Goal: Participate in discussion: Engage in conversation with other users on a specific topic

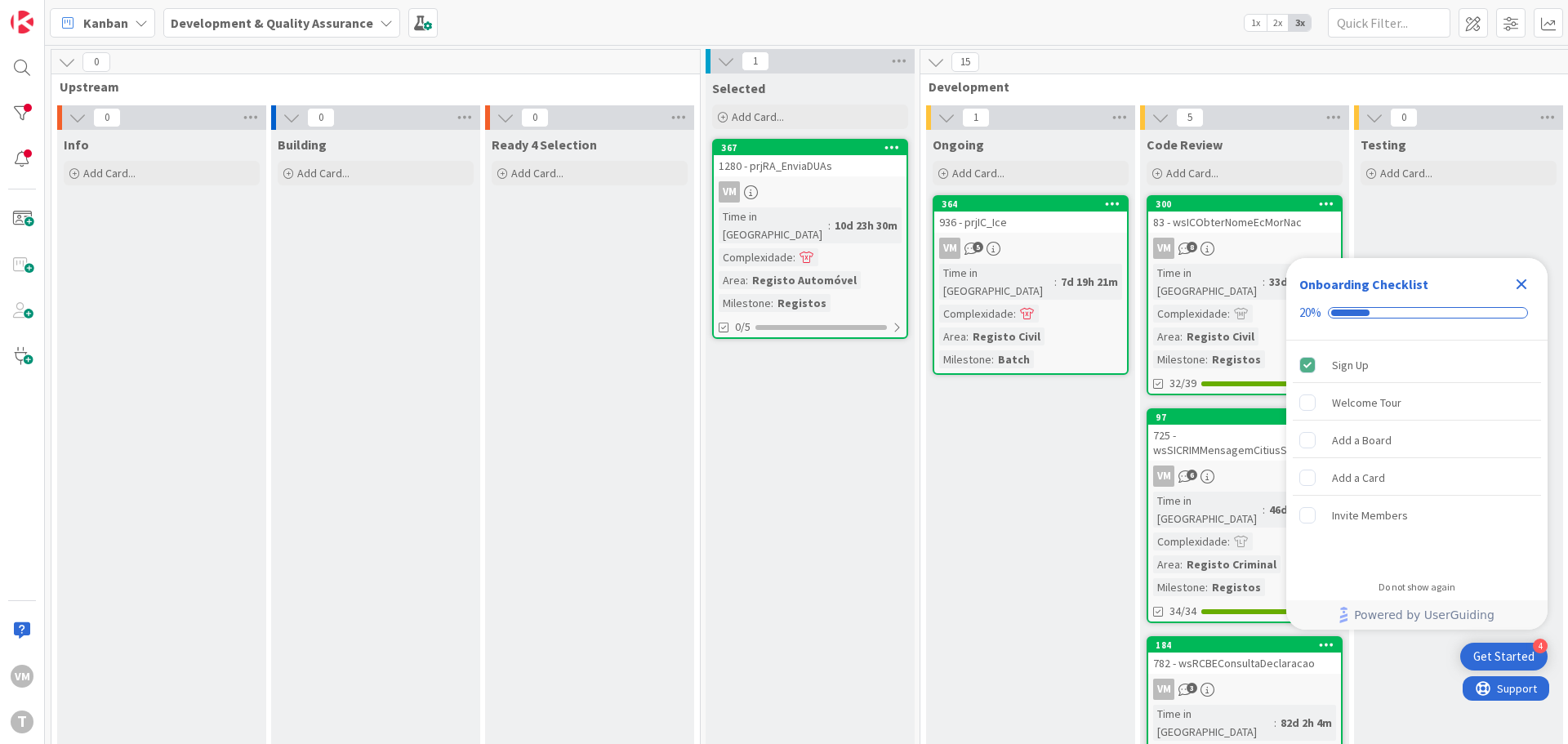
click at [1034, 223] on div "936 - prjIC_Ice" at bounding box center [1029, 221] width 192 height 21
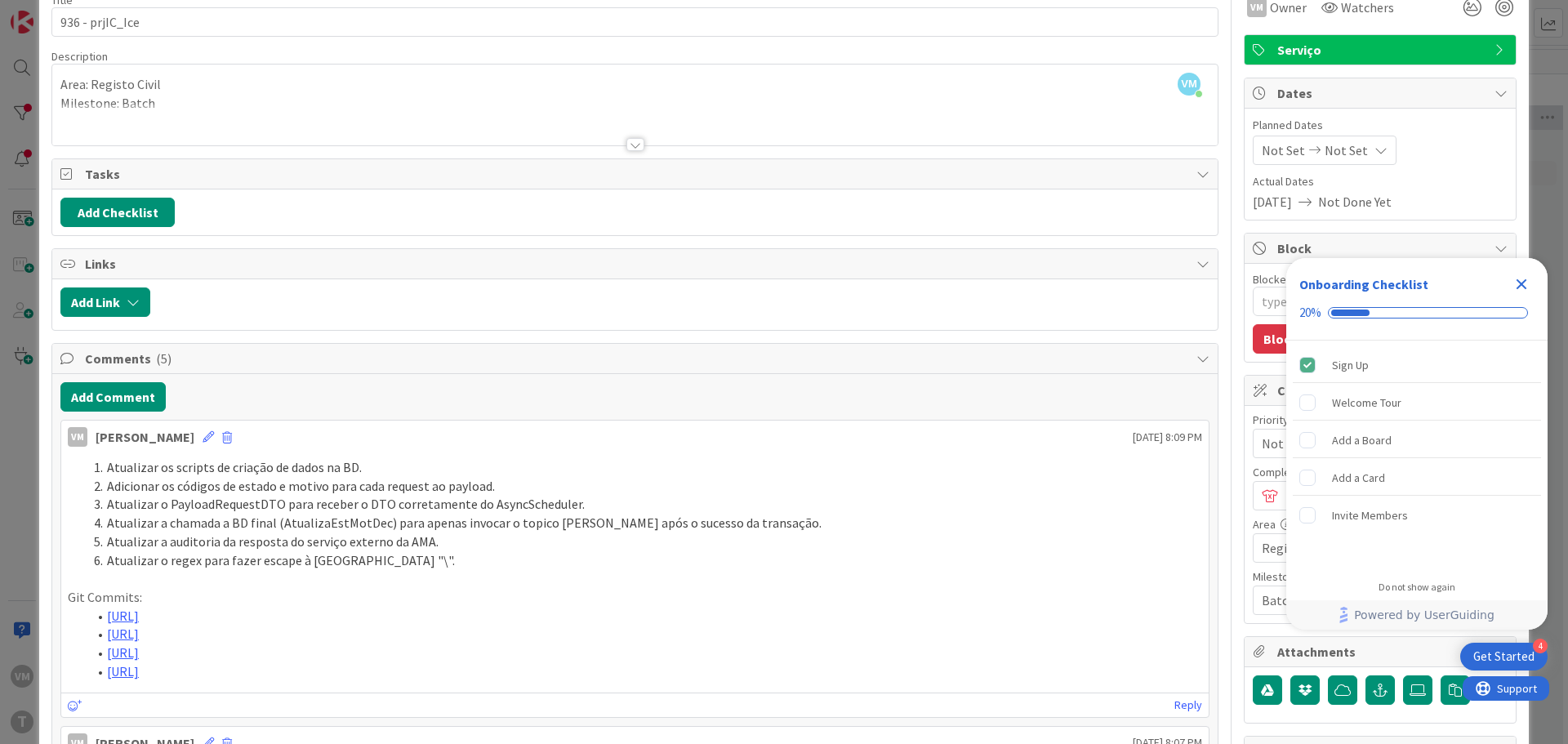
scroll to position [81, 0]
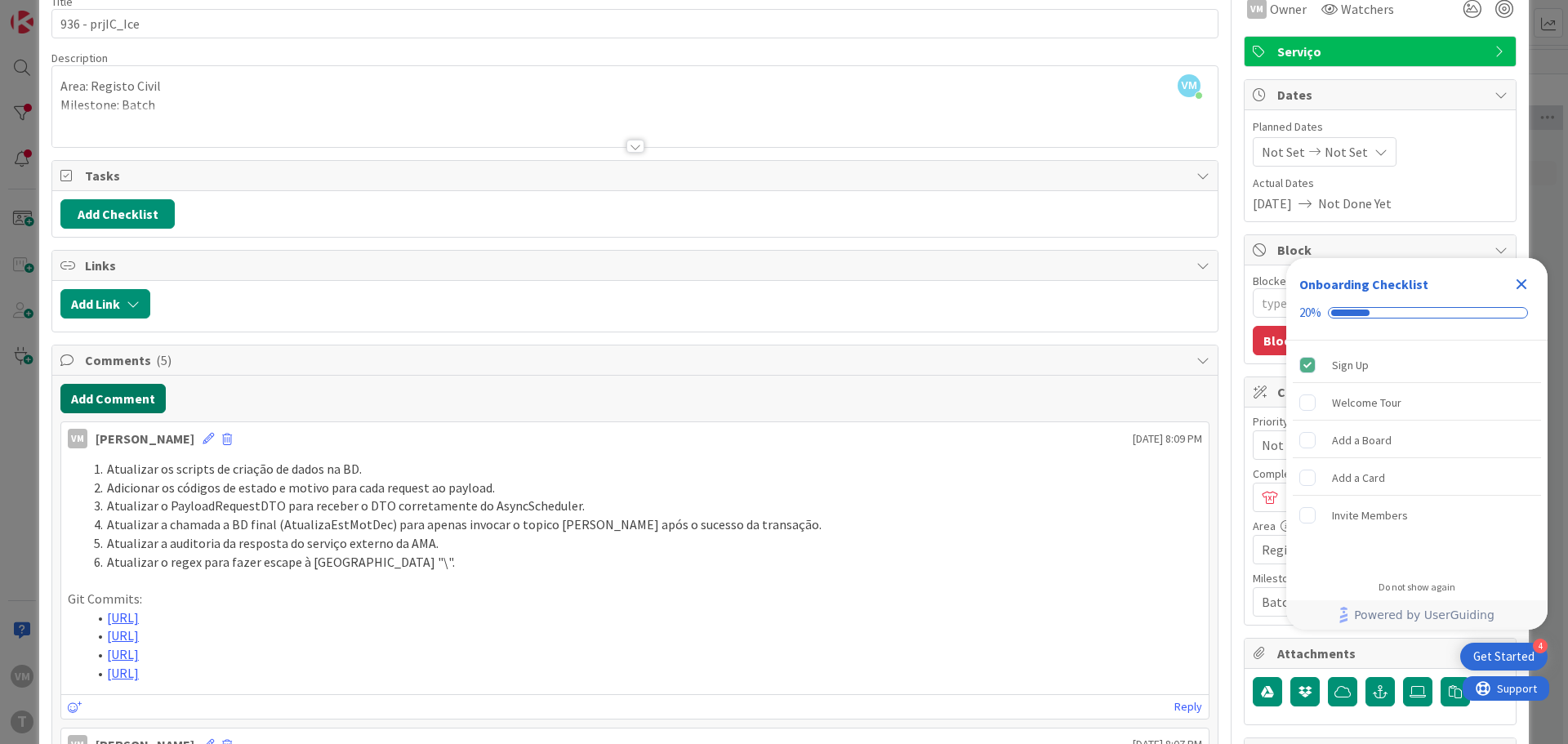
click at [133, 397] on button "Add Comment" at bounding box center [113, 399] width 106 height 30
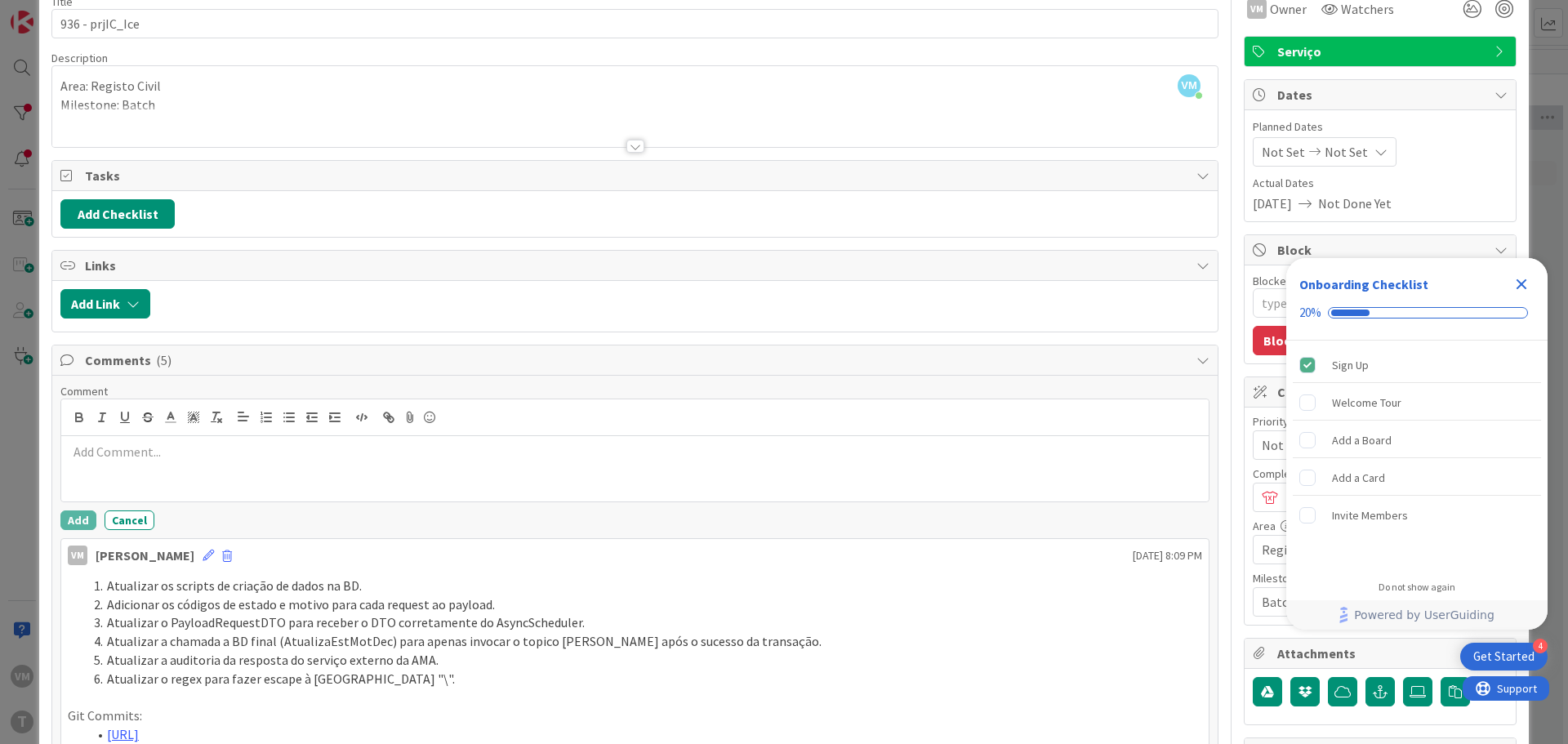
type textarea "x"
click at [262, 426] on button "button" at bounding box center [266, 418] width 23 height 20
click at [205, 462] on div at bounding box center [634, 468] width 1147 height 65
paste div
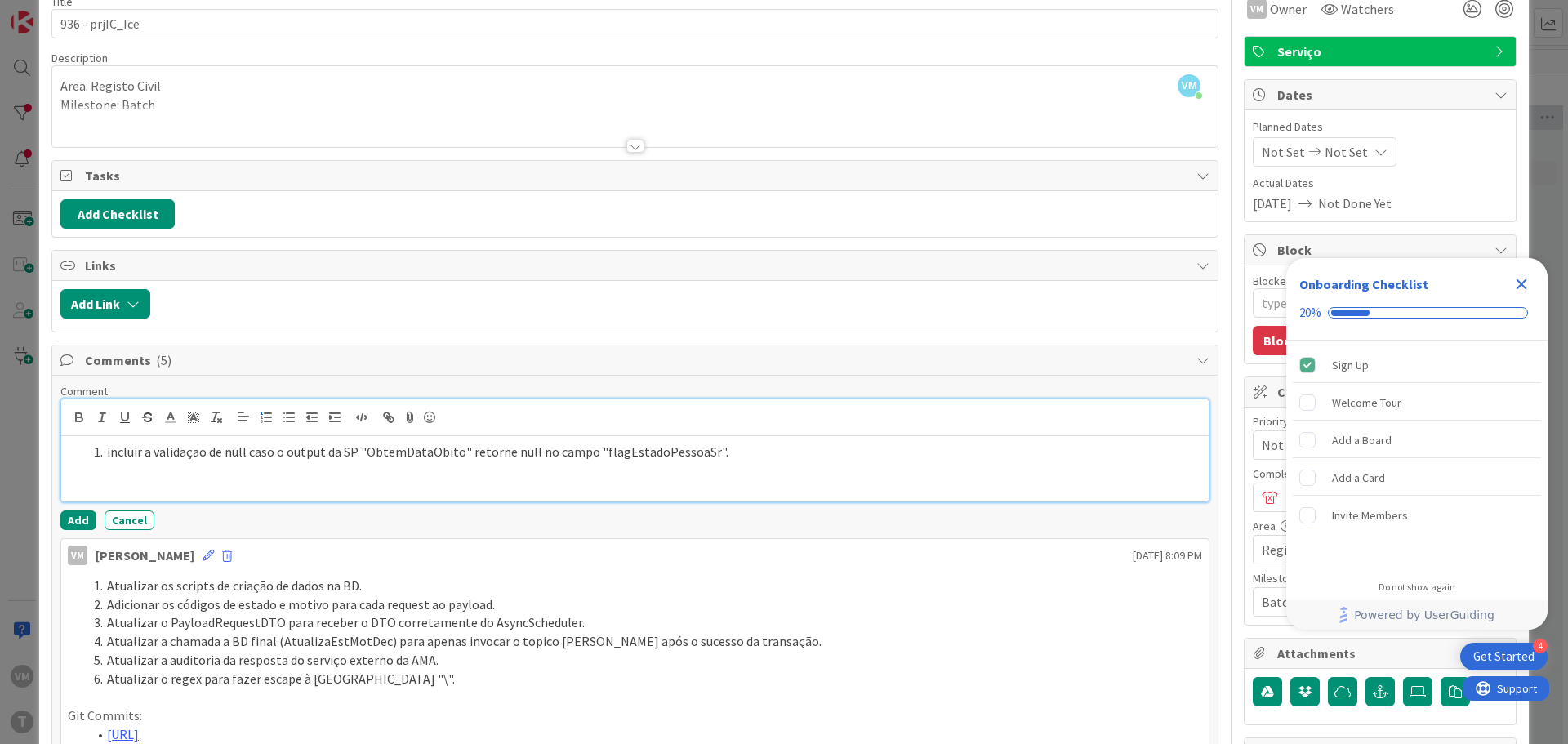
click at [108, 450] on li "incluir a validação de null caso o output da SP "ObtemDataObito" retorne null n…" at bounding box center [644, 452] width 1114 height 19
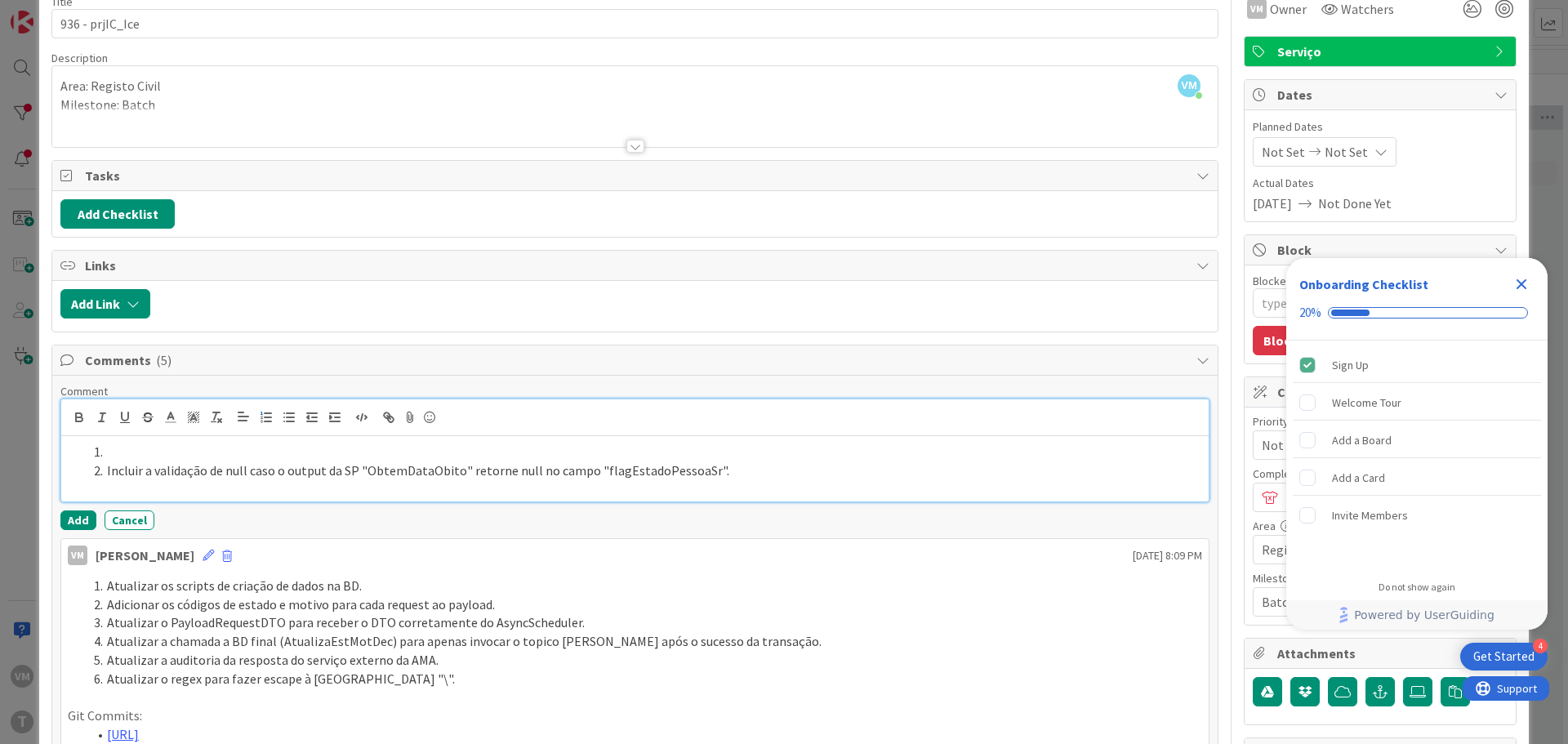
click at [189, 446] on li at bounding box center [644, 452] width 1114 height 19
click at [748, 481] on div "Atualizar os scripts de configuração da BD para criar os dados de teste complet…" at bounding box center [634, 468] width 1147 height 65
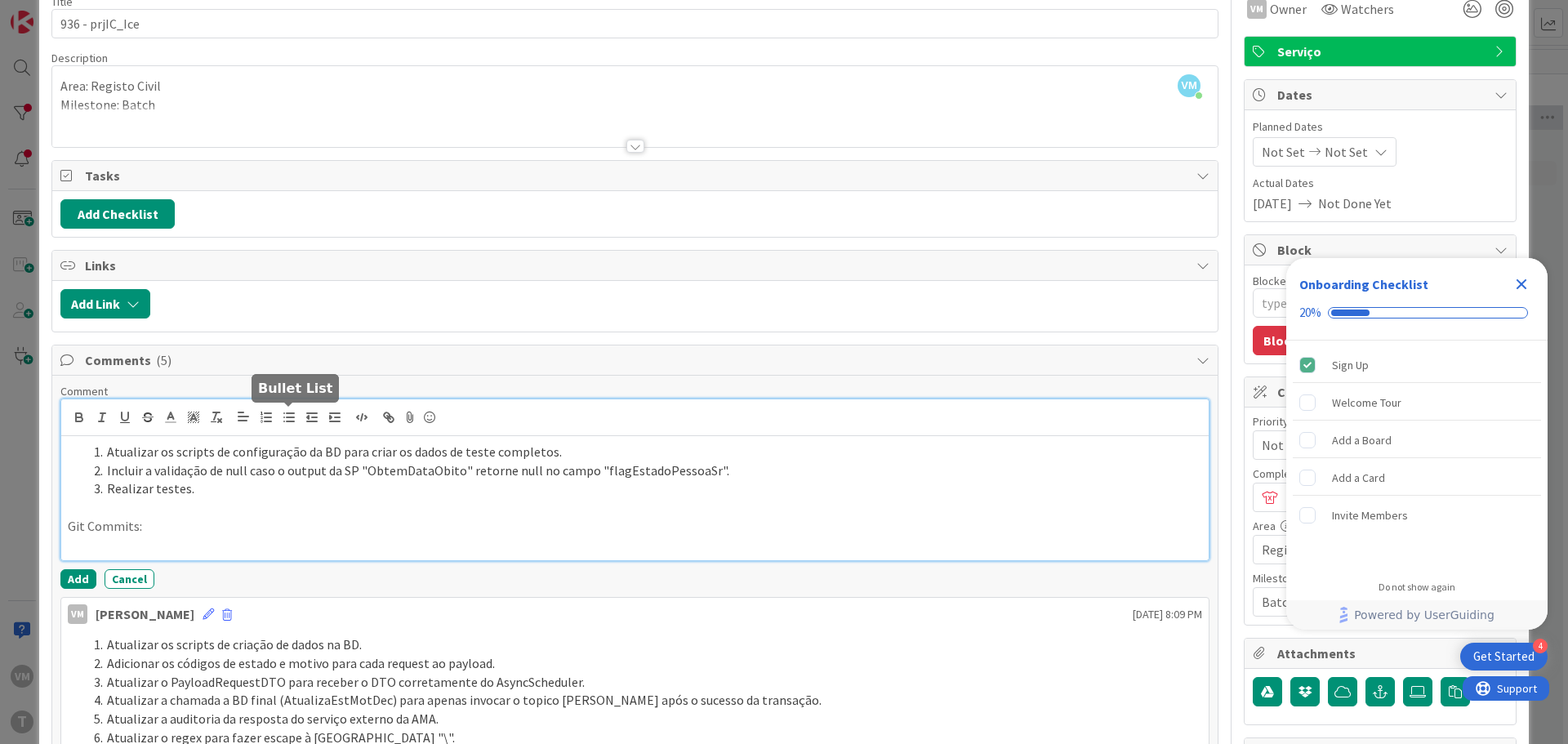
click at [293, 421] on line "button" at bounding box center [290, 421] width 7 height 0
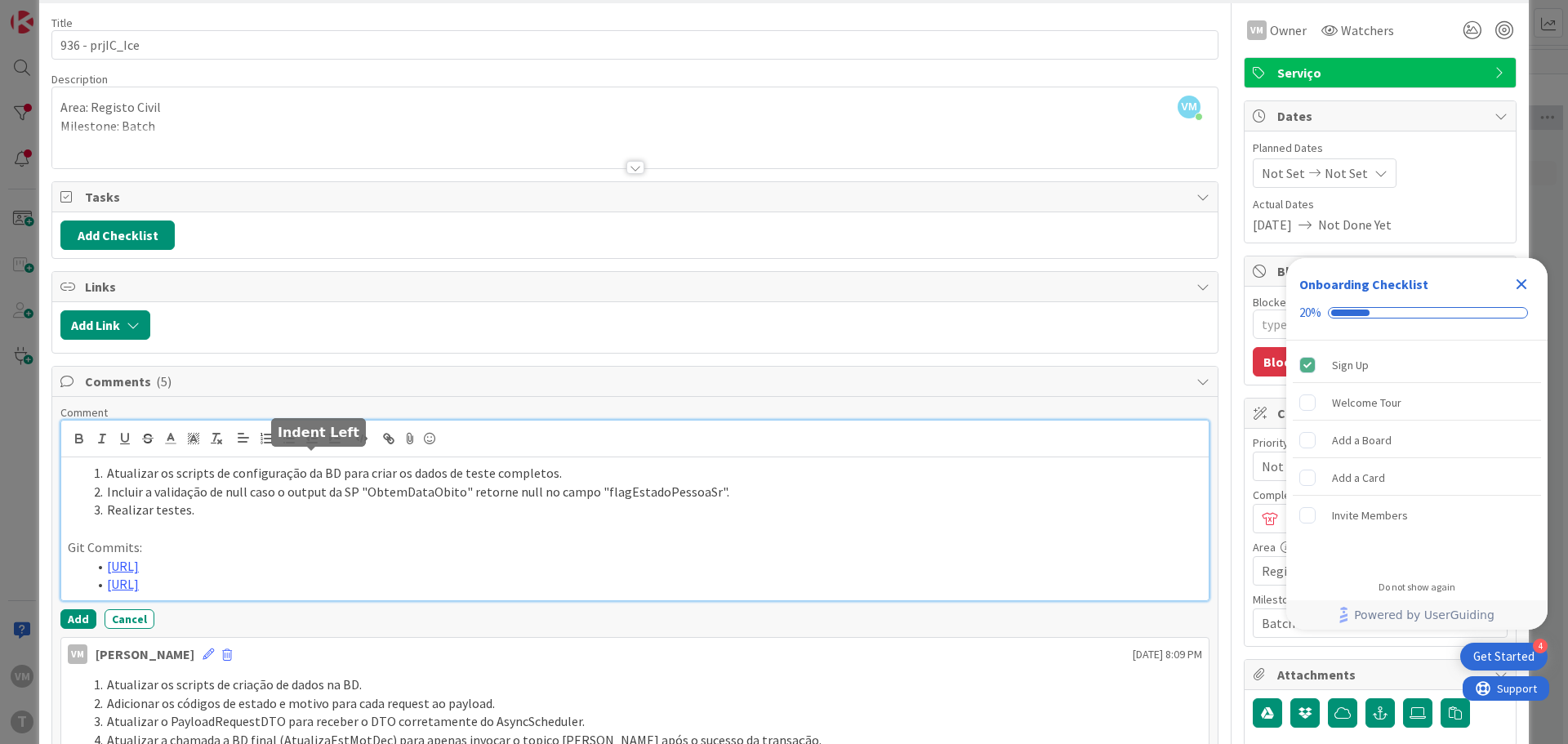
scroll to position [0, 0]
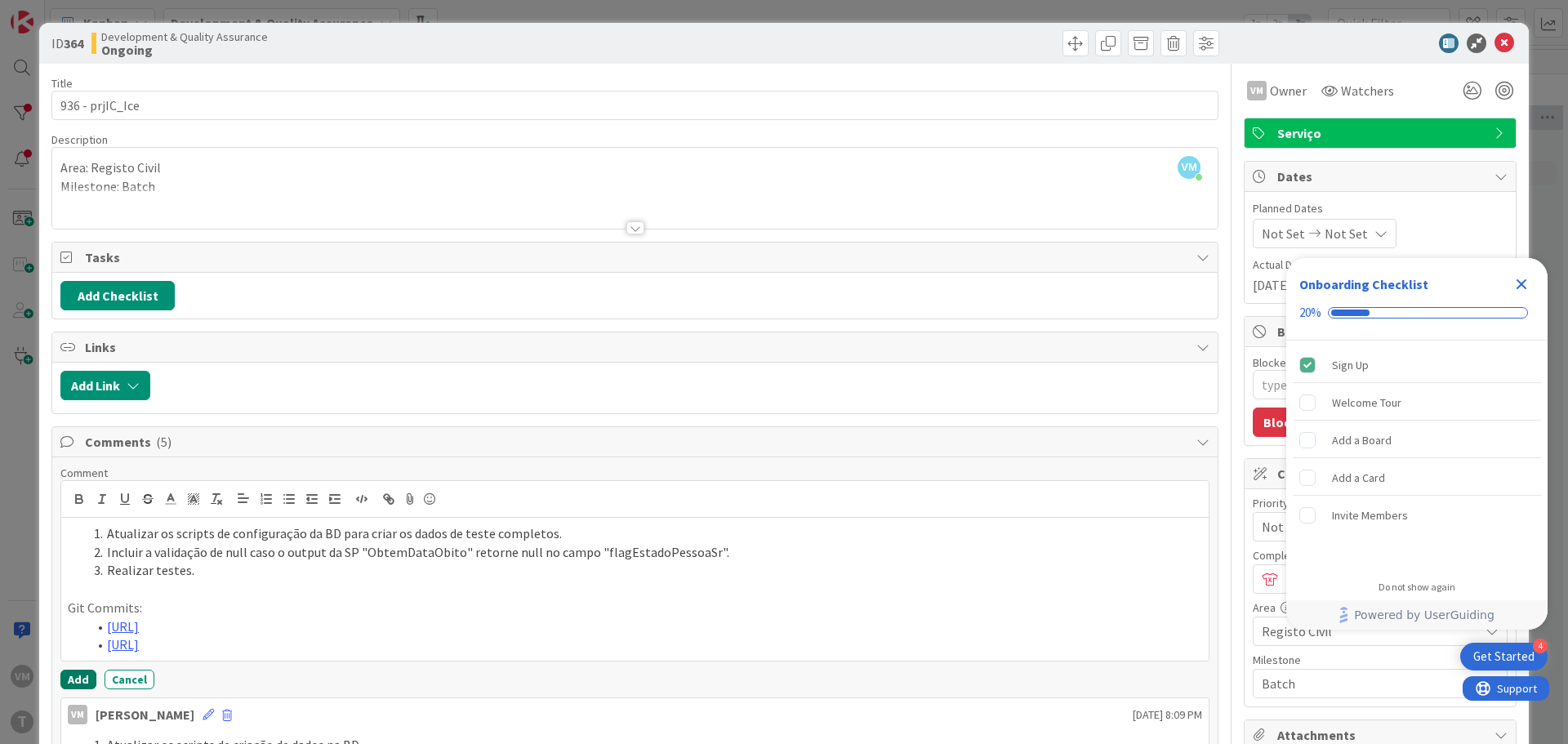
click at [85, 687] on button "Add" at bounding box center [79, 680] width 36 height 20
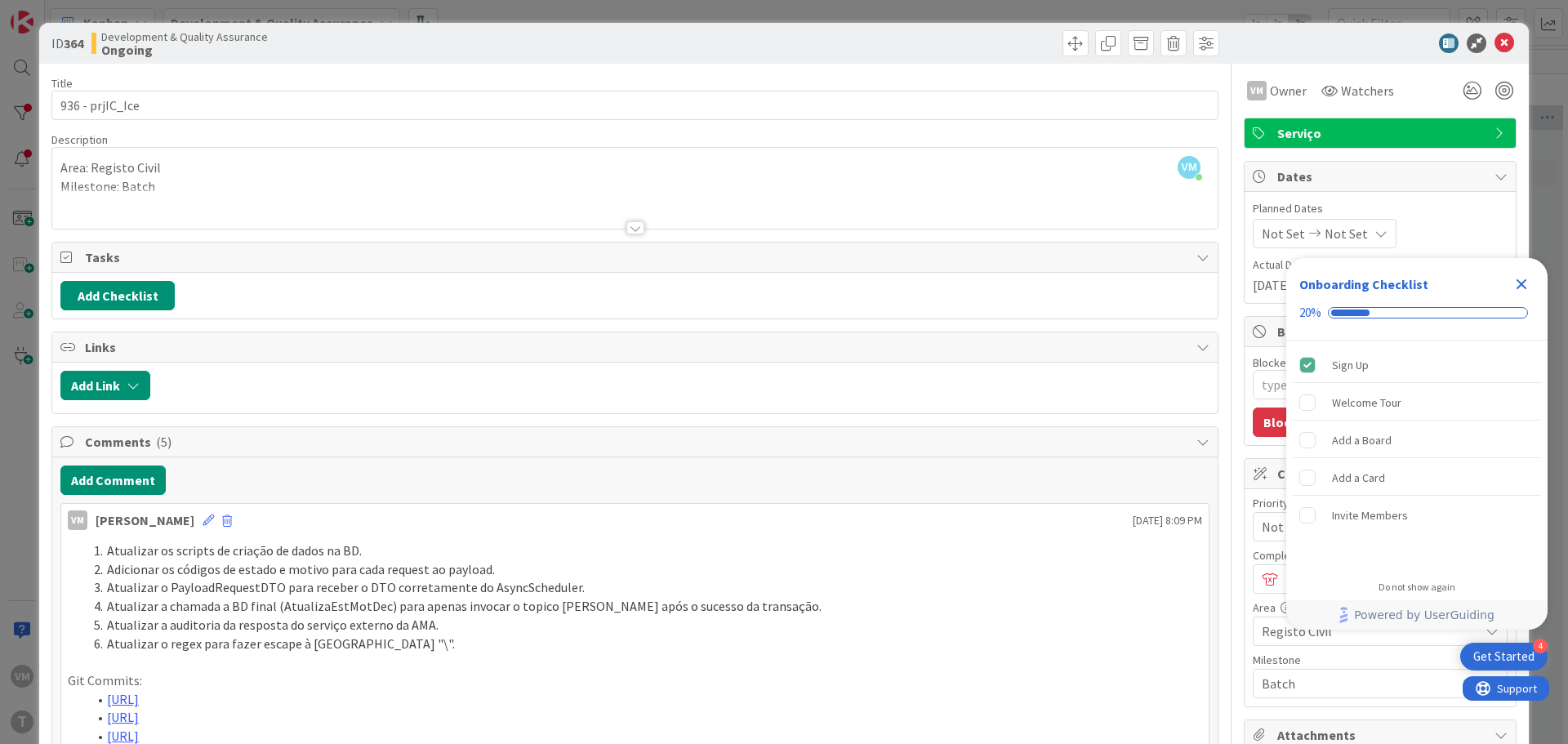
type textarea "x"
